Goal: Transaction & Acquisition: Purchase product/service

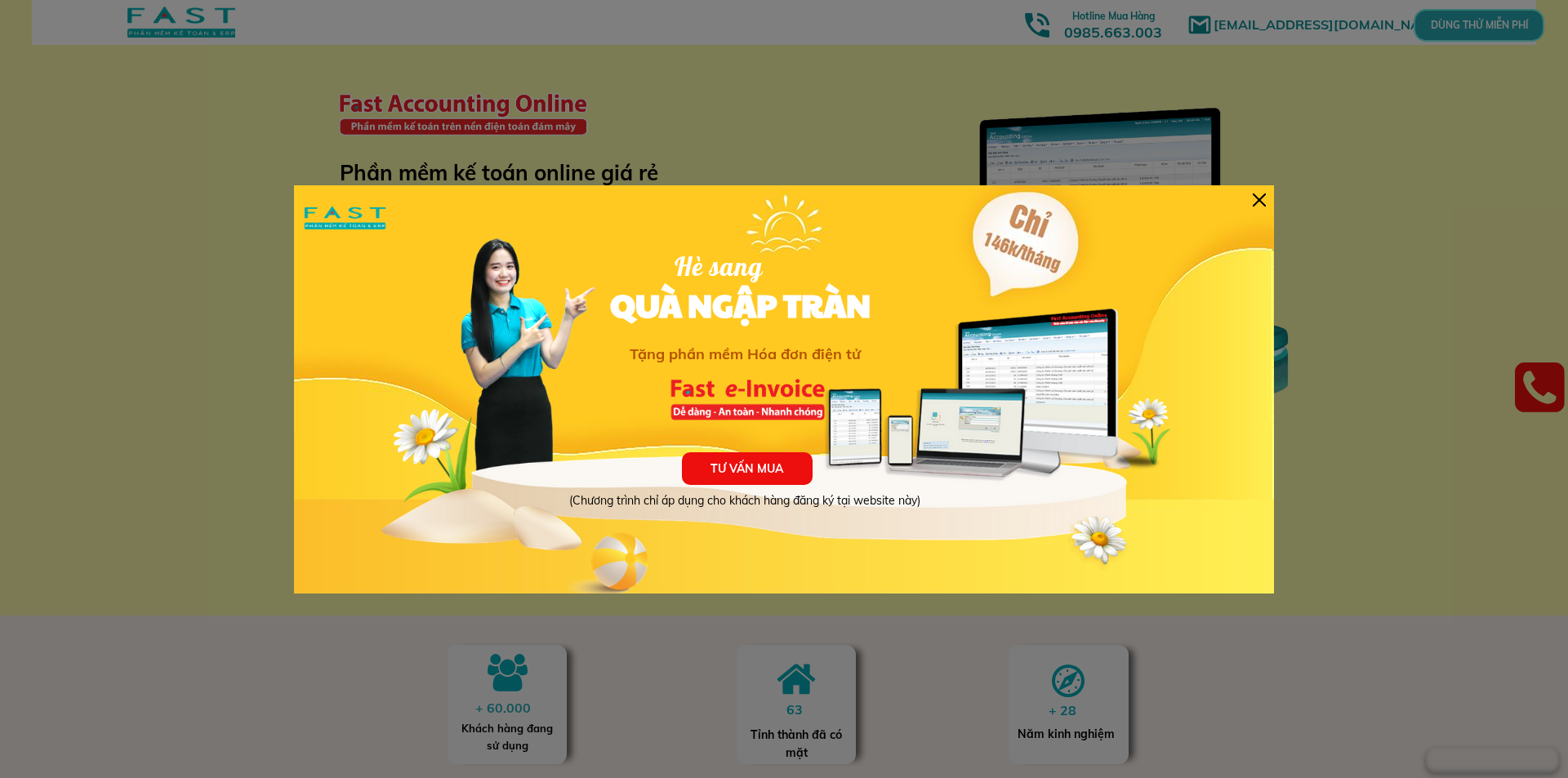
click at [760, 471] on p "TƯ VẤN MUA" at bounding box center [746, 468] width 130 height 32
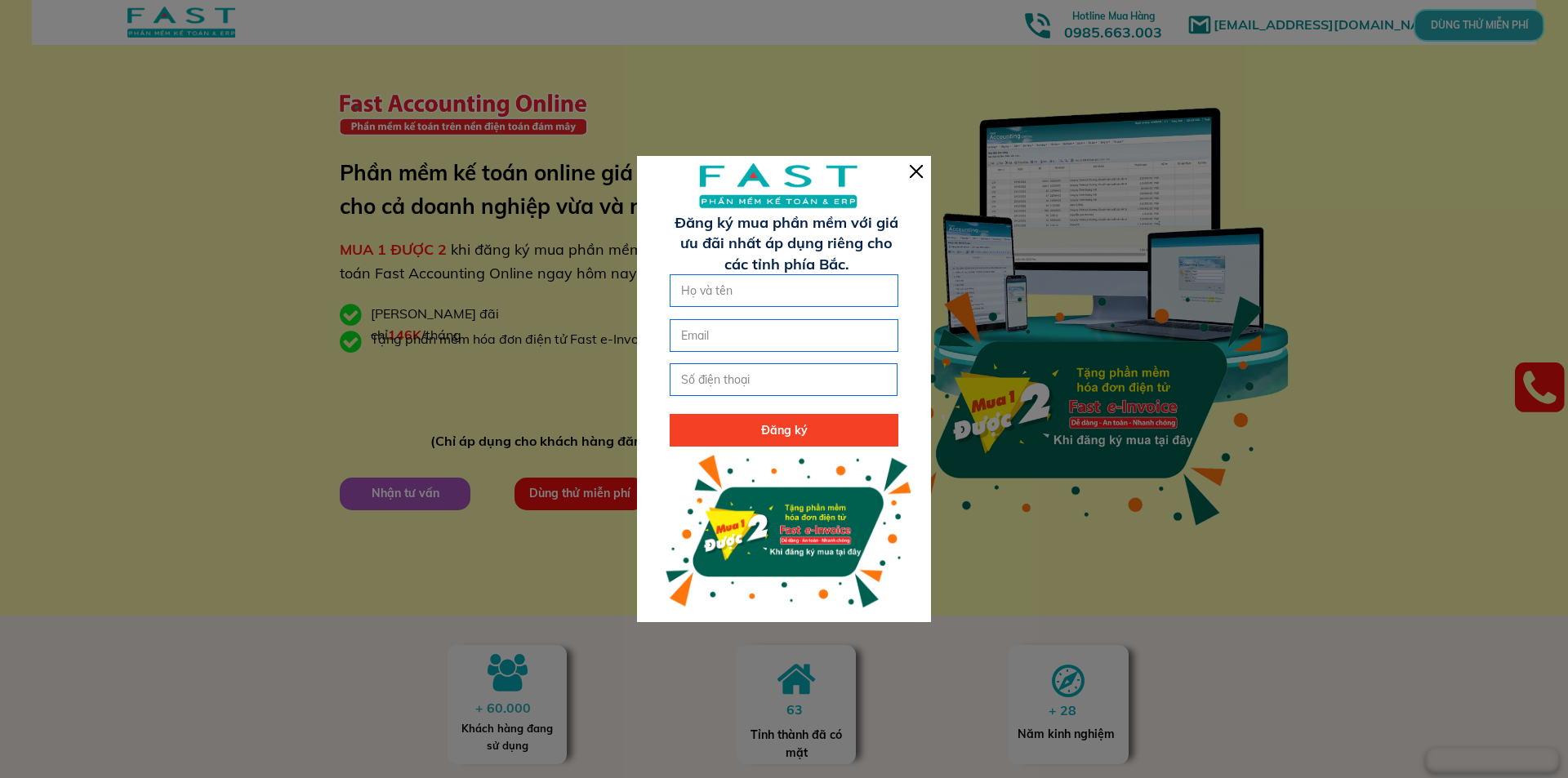
click at [773, 291] on input "text" at bounding box center [783, 291] width 214 height 31
drag, startPoint x: 807, startPoint y: 162, endPoint x: 934, endPoint y: 201, distance: 132.9
click at [923, 177] on div at bounding box center [784, 388] width 294 height 465
click at [918, 169] on div at bounding box center [916, 171] width 13 height 13
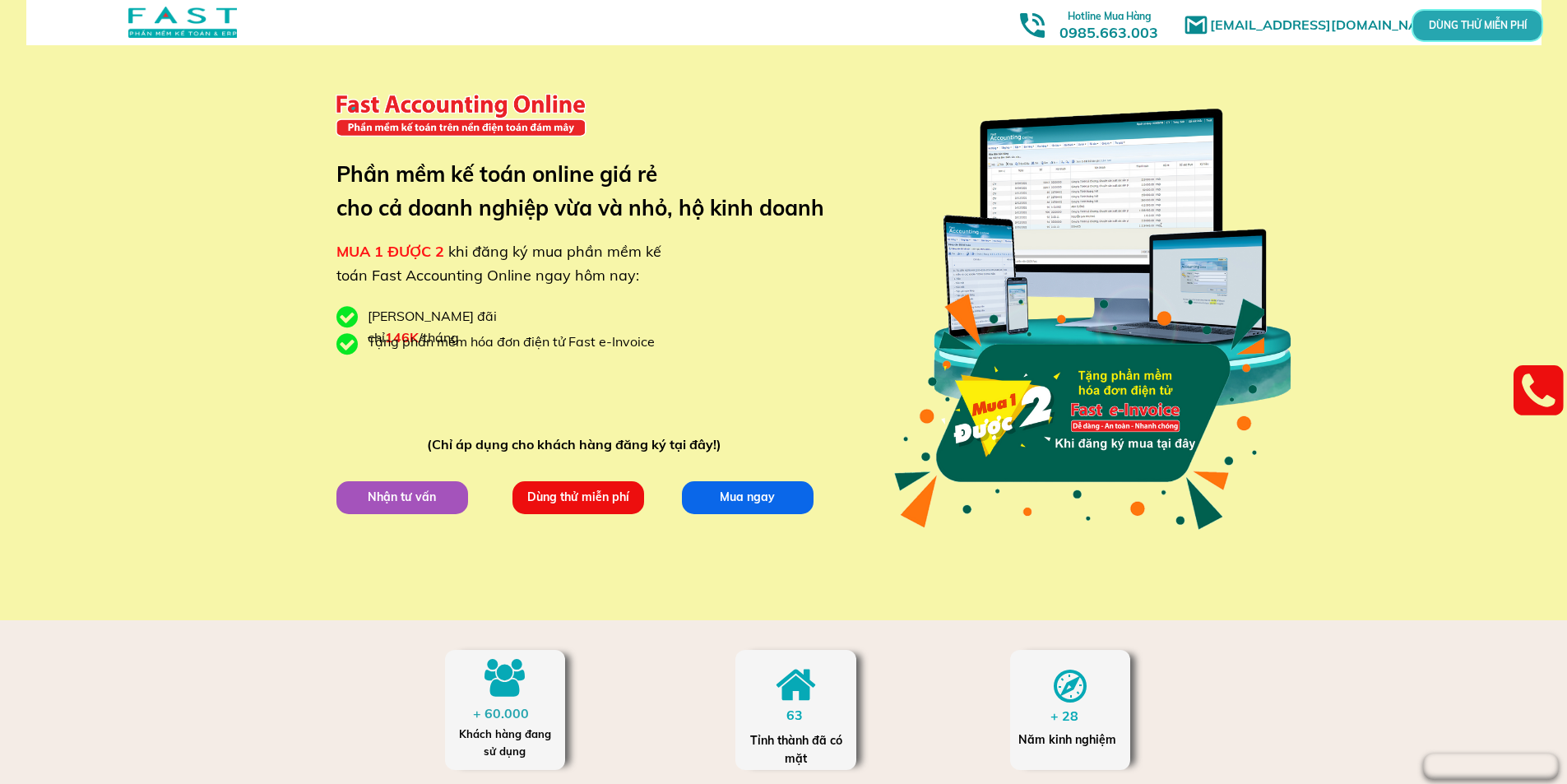
click at [591, 506] on p "Dùng thử miễn phí" at bounding box center [578, 497] width 131 height 33
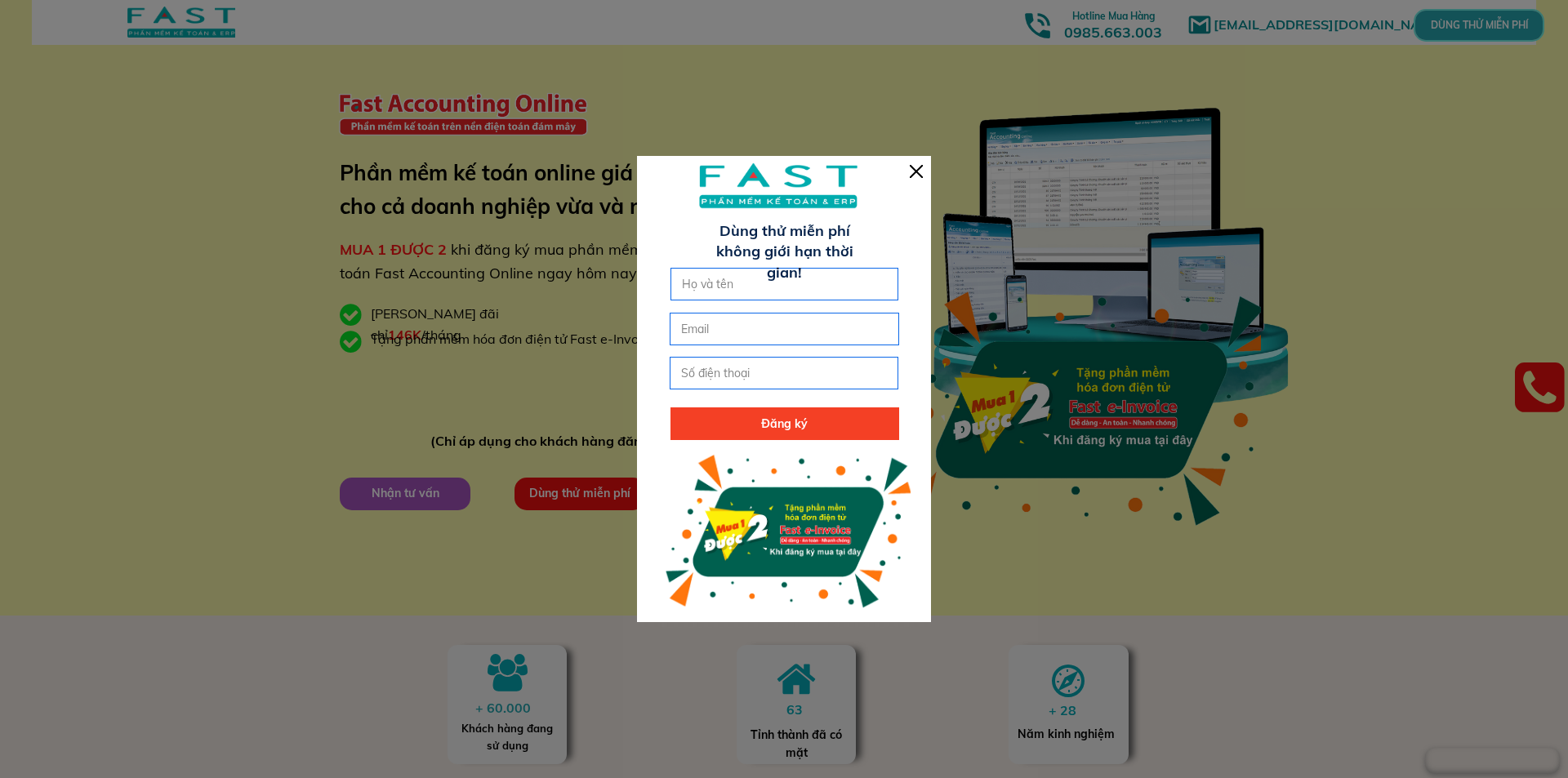
click at [912, 169] on div at bounding box center [916, 171] width 13 height 13
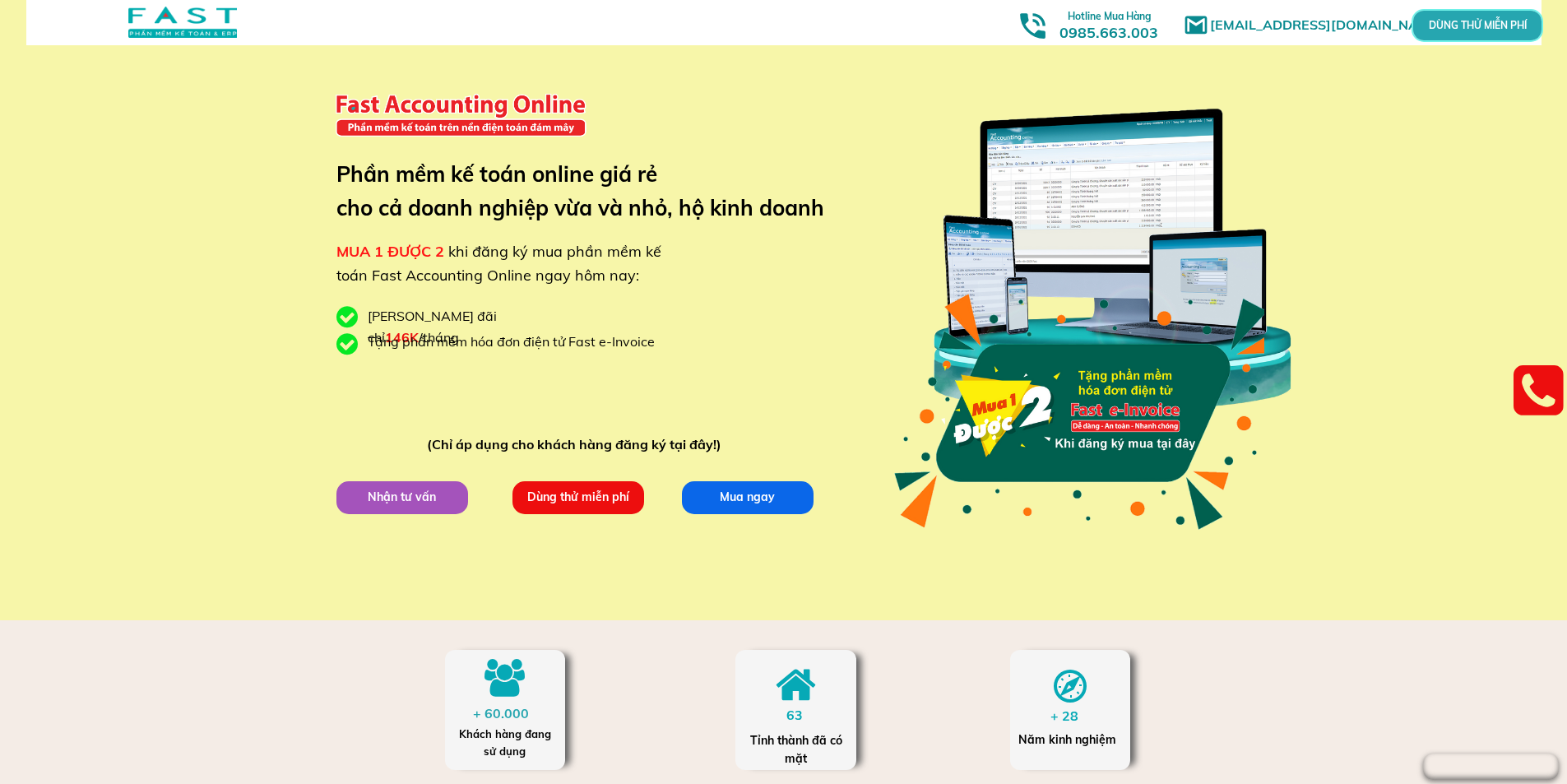
click at [1131, 390] on div at bounding box center [1079, 411] width 375 height 265
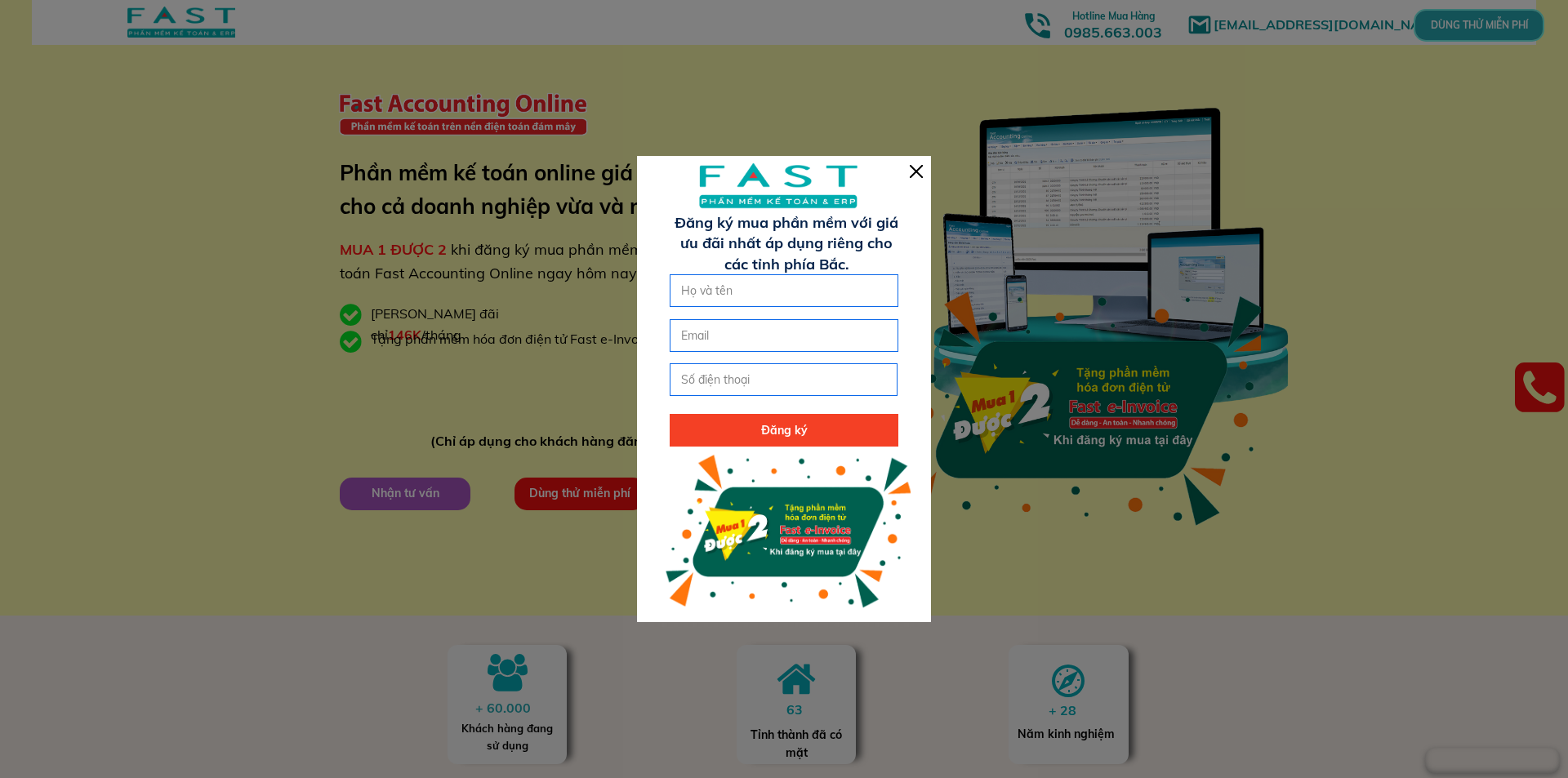
click at [838, 295] on input "text" at bounding box center [783, 291] width 214 height 31
click at [869, 293] on input "text" at bounding box center [783, 291] width 214 height 31
